Goal: Task Accomplishment & Management: Use online tool/utility

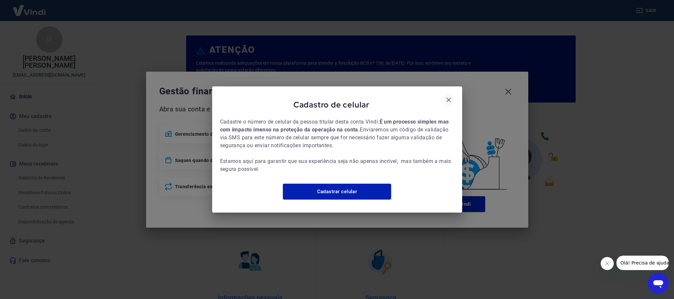
click at [446, 96] on icon "button" at bounding box center [449, 100] width 8 height 8
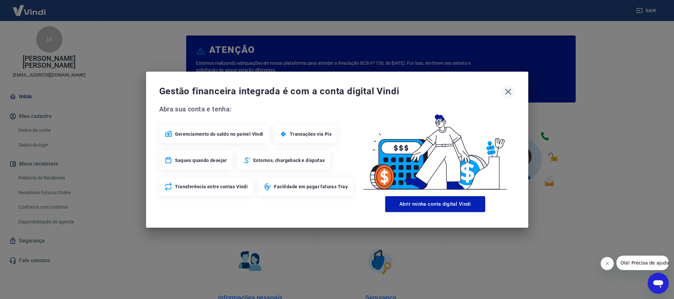
click at [506, 90] on icon "button" at bounding box center [508, 91] width 6 height 6
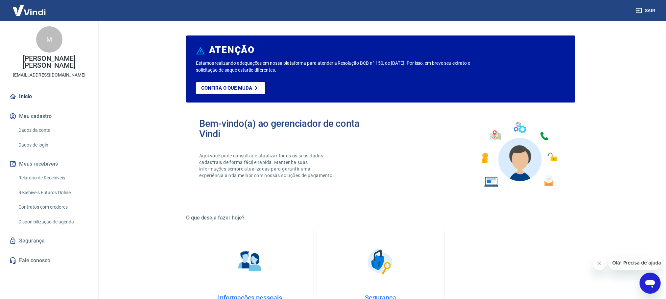
click at [55, 178] on link "Relatório de Recebíveis" at bounding box center [53, 177] width 75 height 13
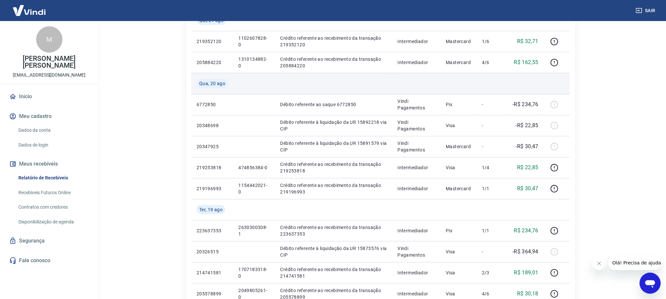
scroll to position [148, 0]
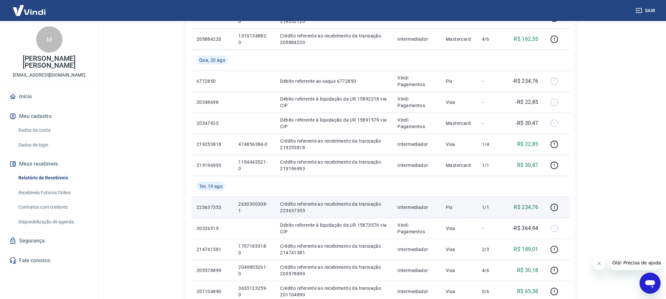
click at [252, 205] on p "2630300308-1" at bounding box center [253, 207] width 31 height 13
copy p "2630300308-1"
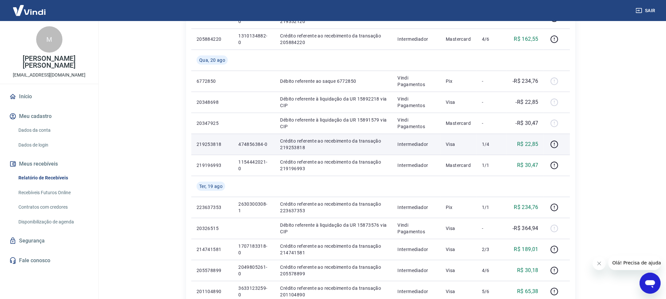
click at [253, 146] on p "474856384-0" at bounding box center [253, 144] width 31 height 7
copy p "474856384-0"
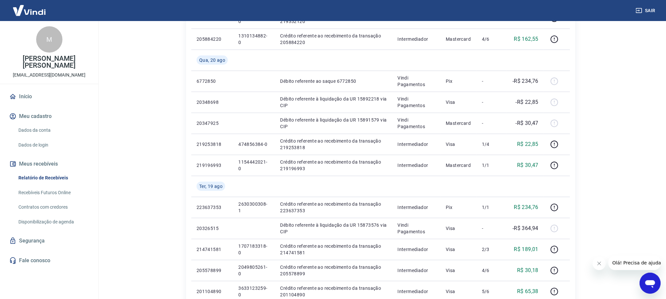
click at [605, 90] on main "Início / Meus Recebíveis / Relatório de Recebíveis Relatório de Recebíveis Saib…" at bounding box center [380, 12] width 571 height 278
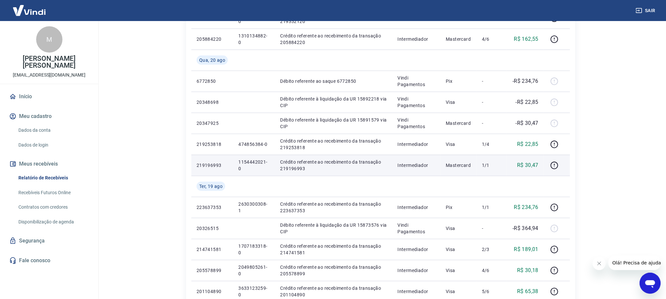
click at [246, 161] on p "1154442021-0" at bounding box center [253, 165] width 31 height 13
copy p "1154442021-0"
